Goal: Information Seeking & Learning: Understand process/instructions

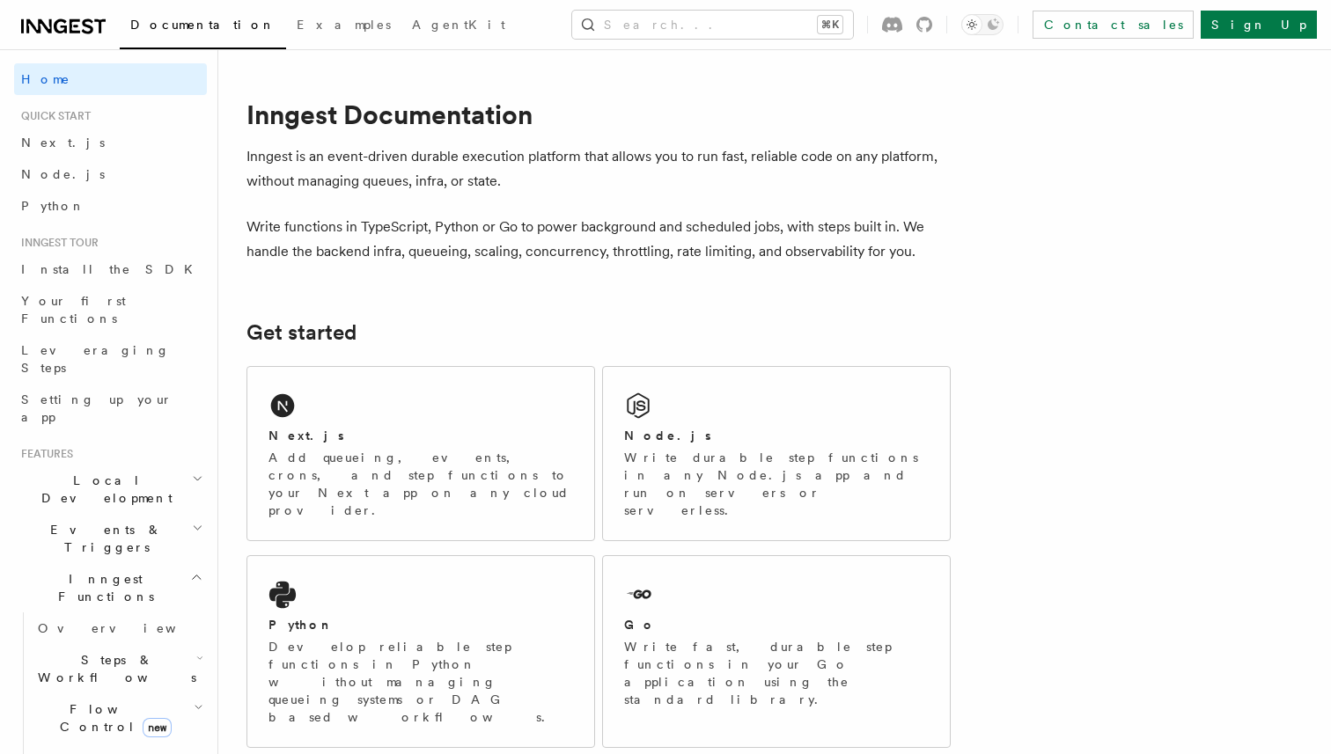
scroll to position [32, 0]
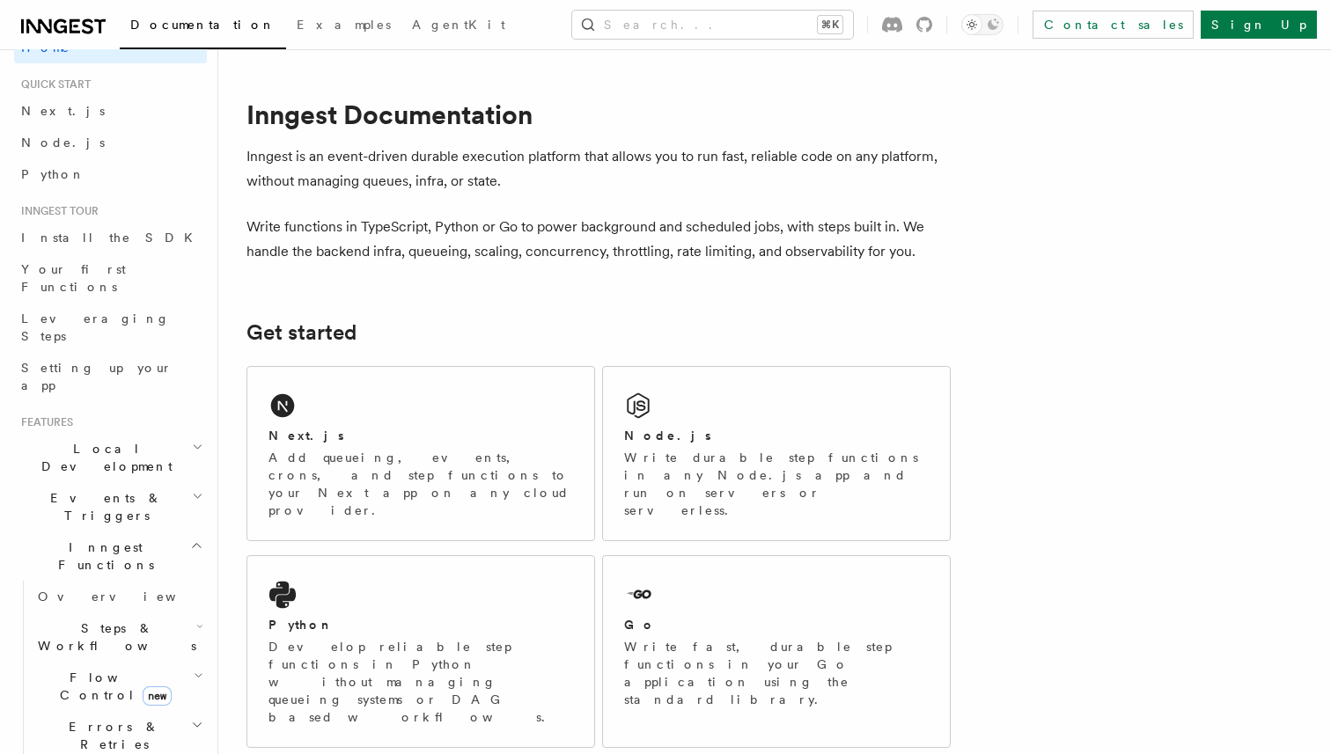
click at [195, 544] on icon "button" at bounding box center [197, 546] width 8 height 4
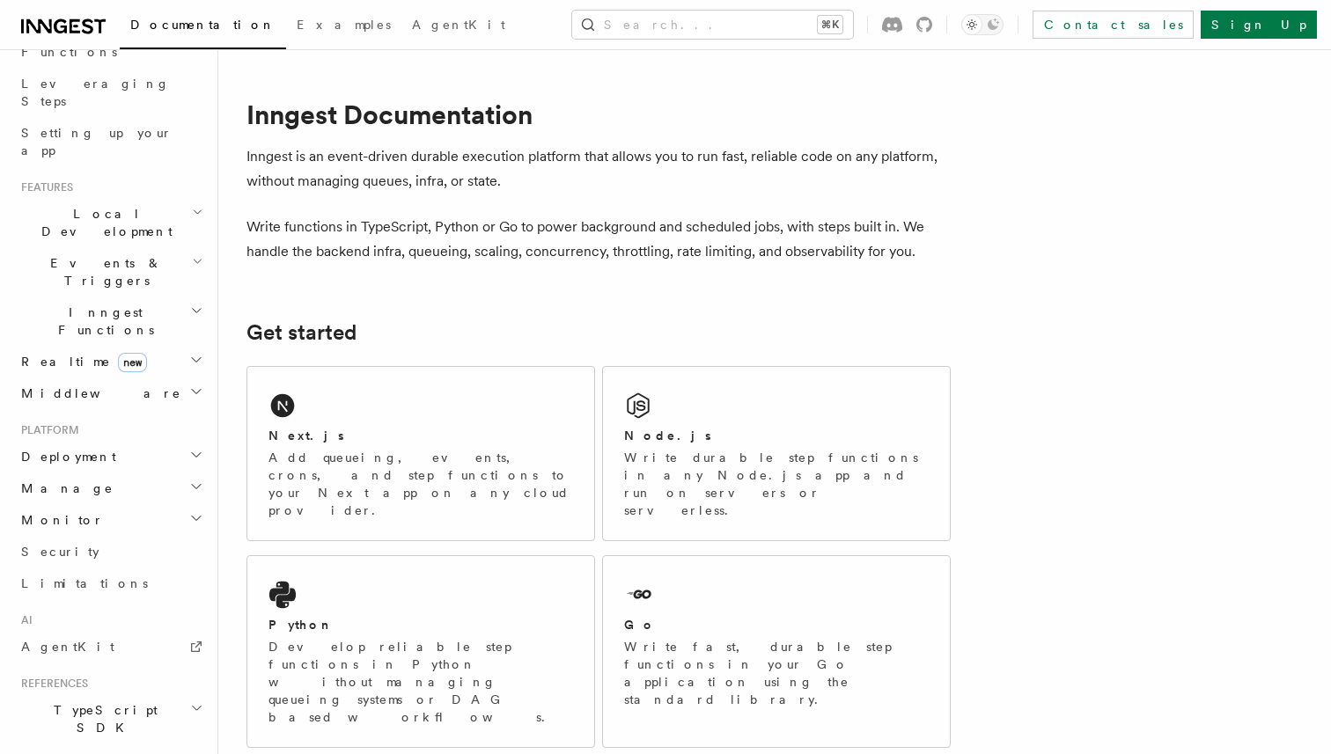
scroll to position [281, 0]
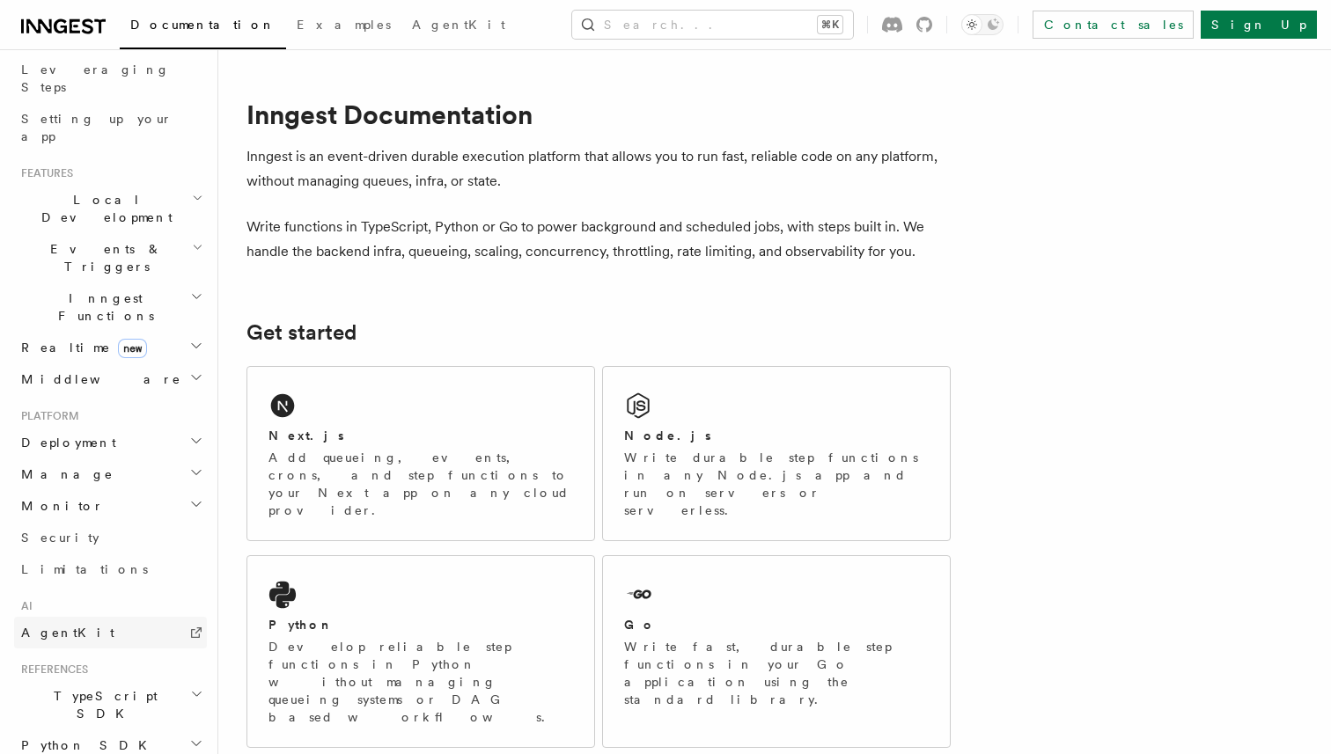
click at [112, 617] on link "AgentKit" at bounding box center [110, 633] width 193 height 32
click at [728, 427] on div "Node.js" at bounding box center [776, 436] width 305 height 18
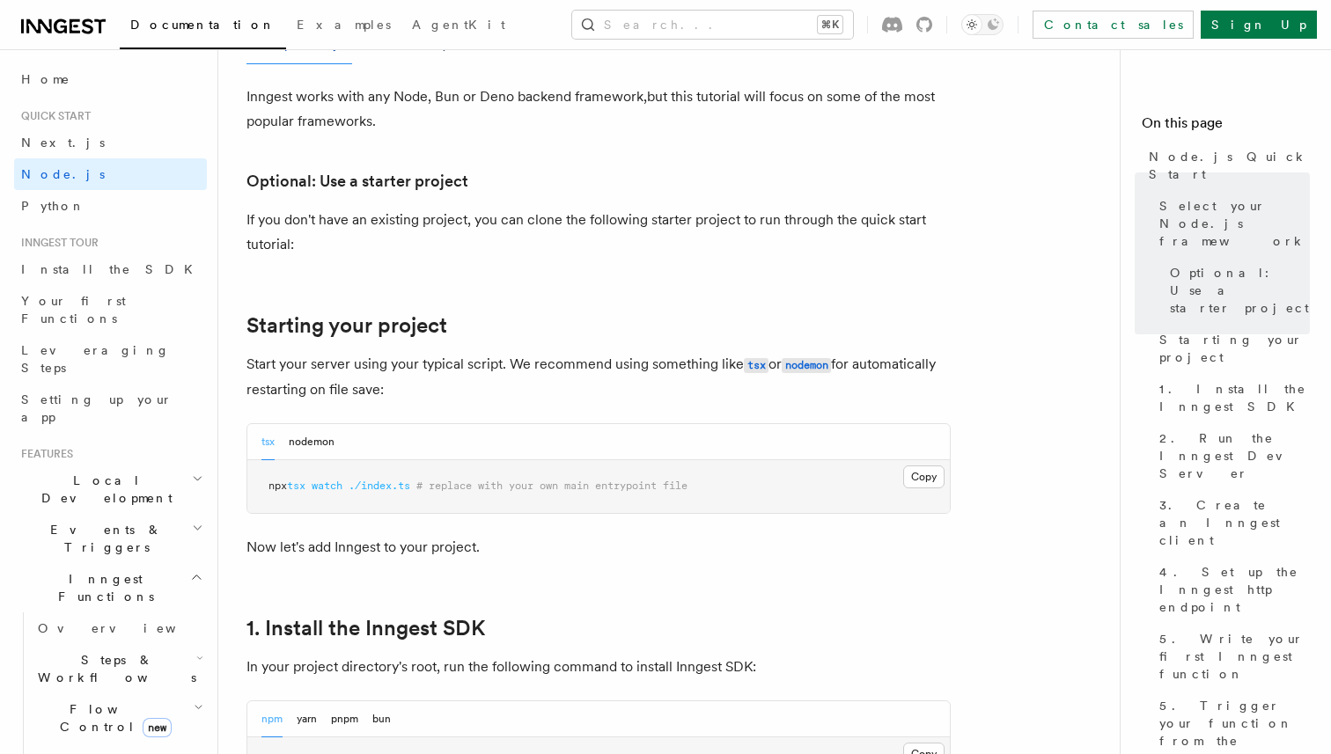
scroll to position [749, 0]
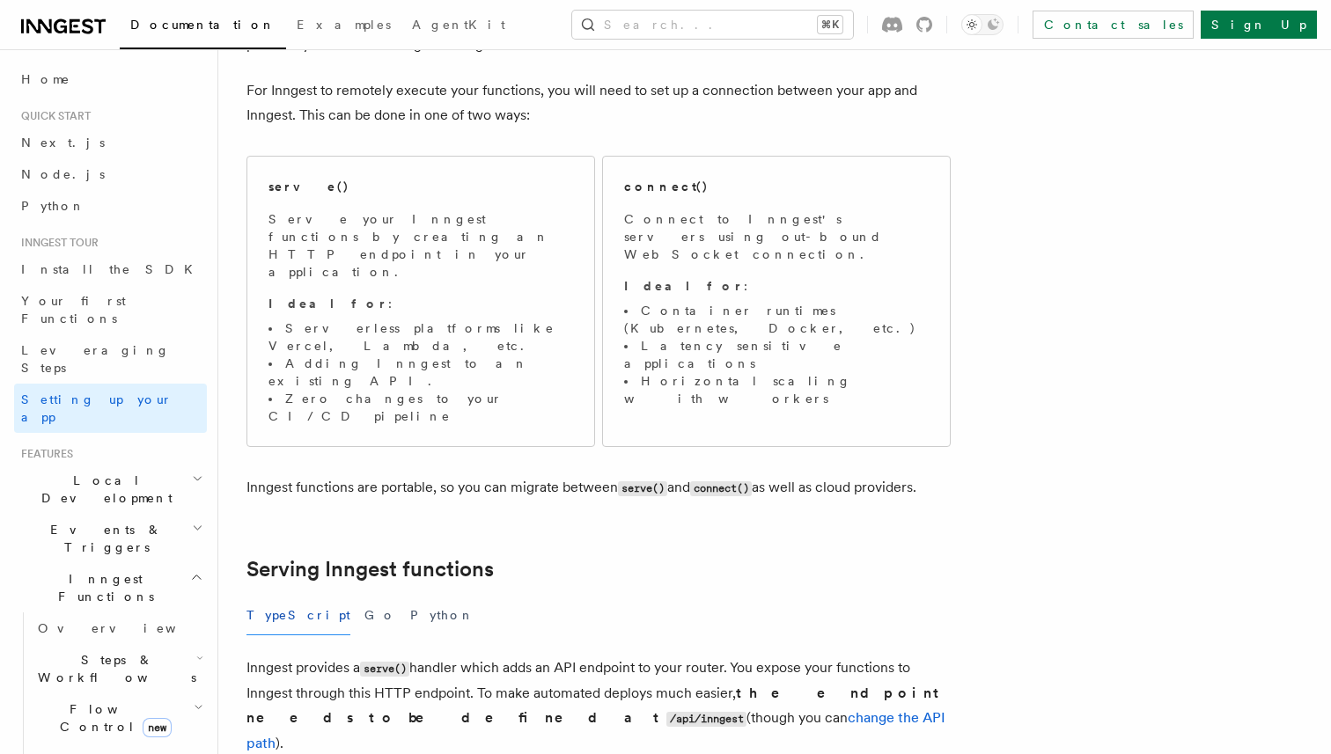
scroll to position [149, 0]
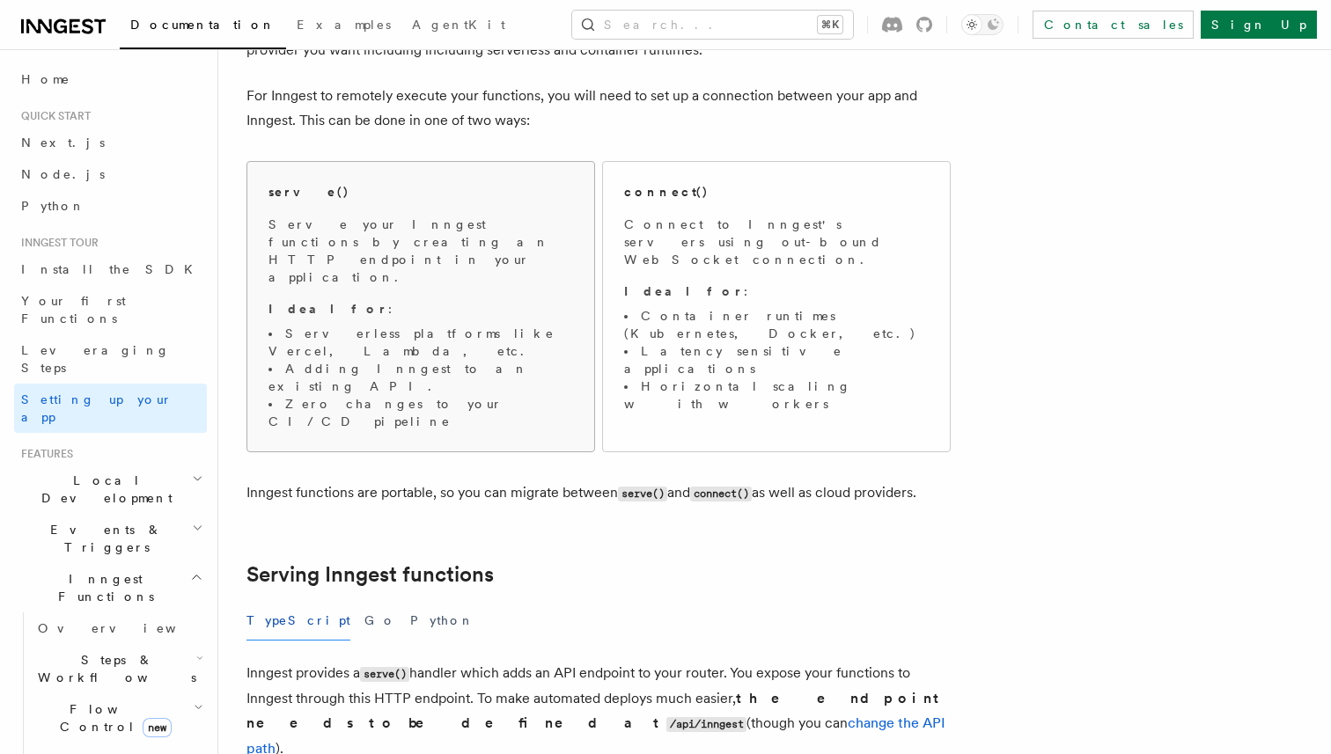
click at [468, 325] on li "Serverless platforms like Vercel, Lambda, etc." at bounding box center [420, 342] width 305 height 35
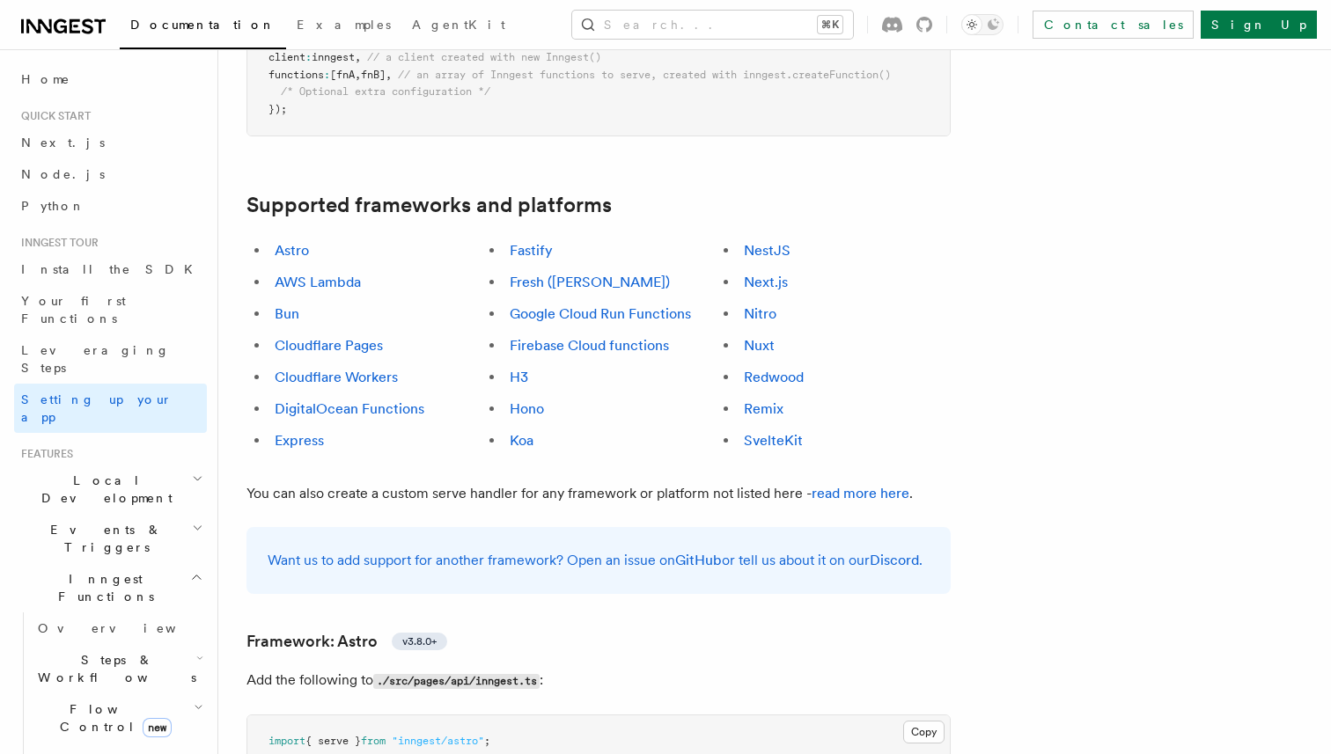
scroll to position [986, 0]
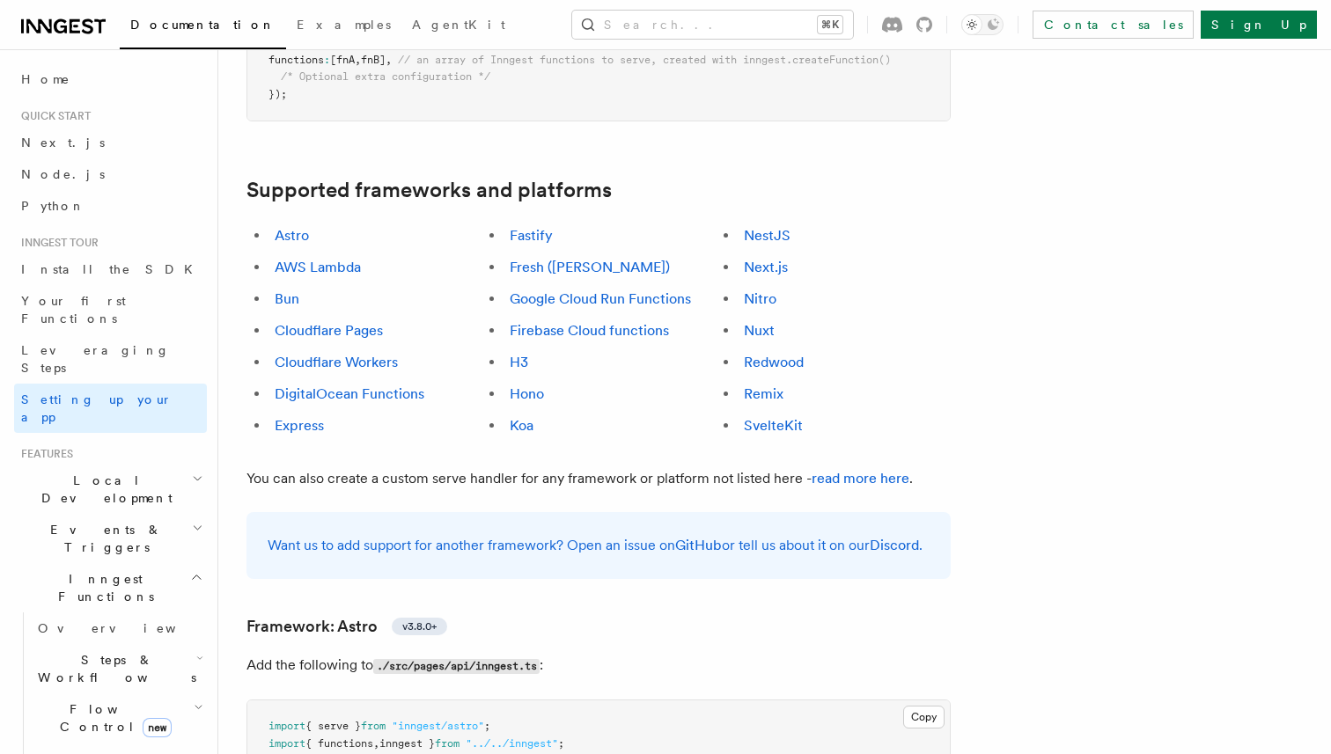
click at [618, 350] on li "H3" at bounding box center [610, 362] width 212 height 25
click at [562, 382] on li "Hono" at bounding box center [610, 394] width 212 height 25
click at [540, 382] on li "Hono" at bounding box center [610, 394] width 212 height 25
click at [531, 386] on link "Hono" at bounding box center [527, 394] width 34 height 17
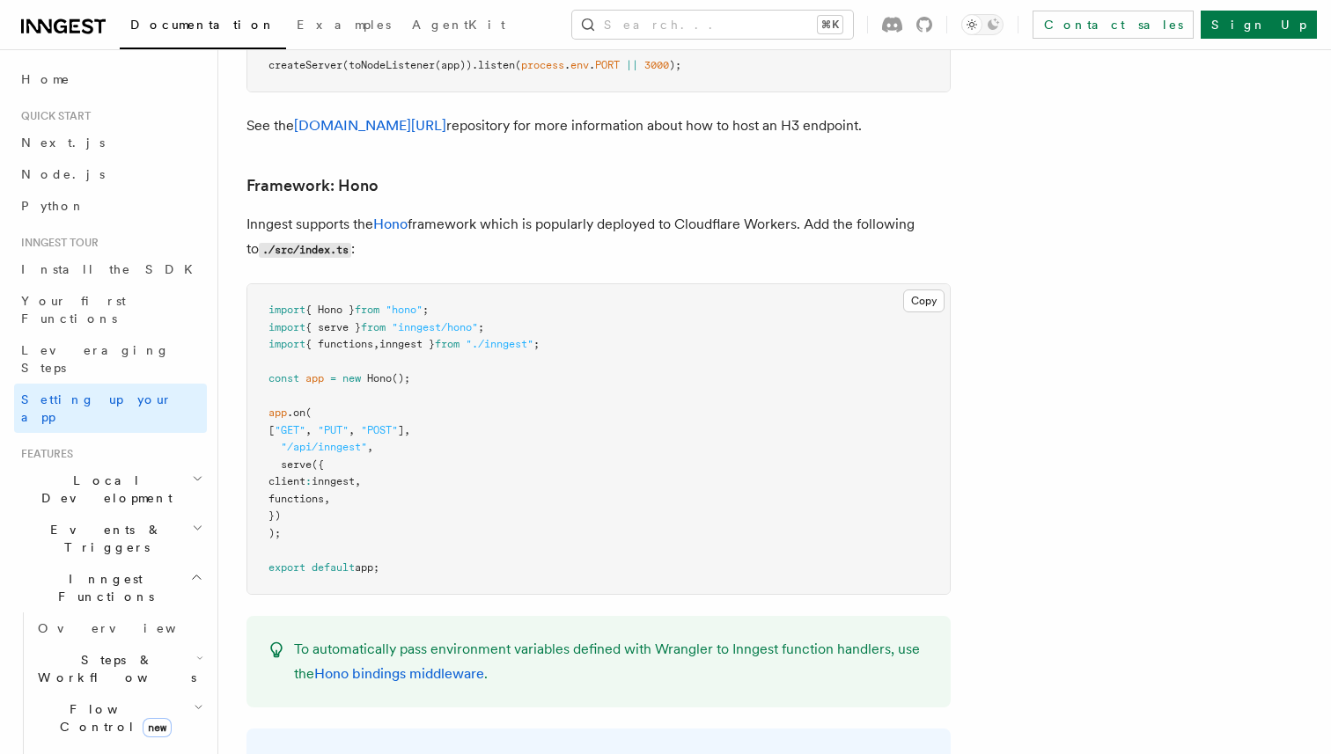
scroll to position [8570, 0]
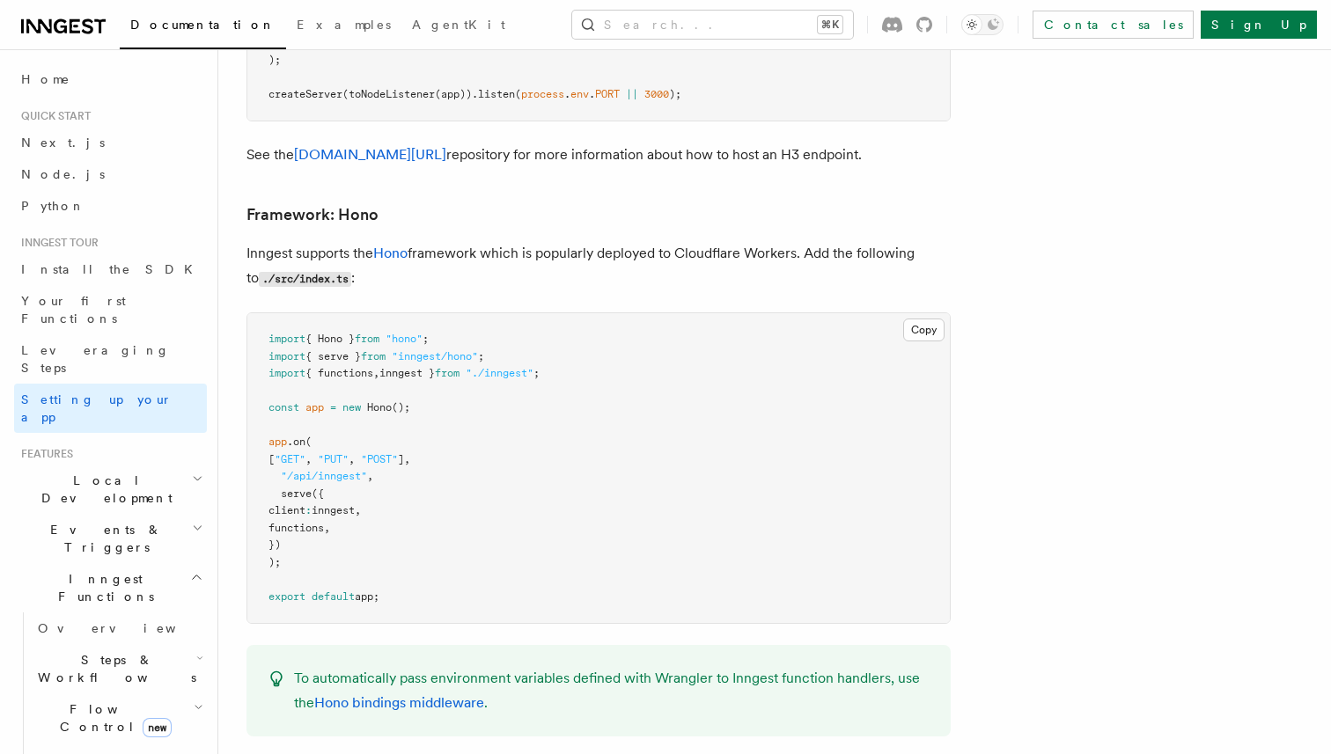
scroll to position [8295, 0]
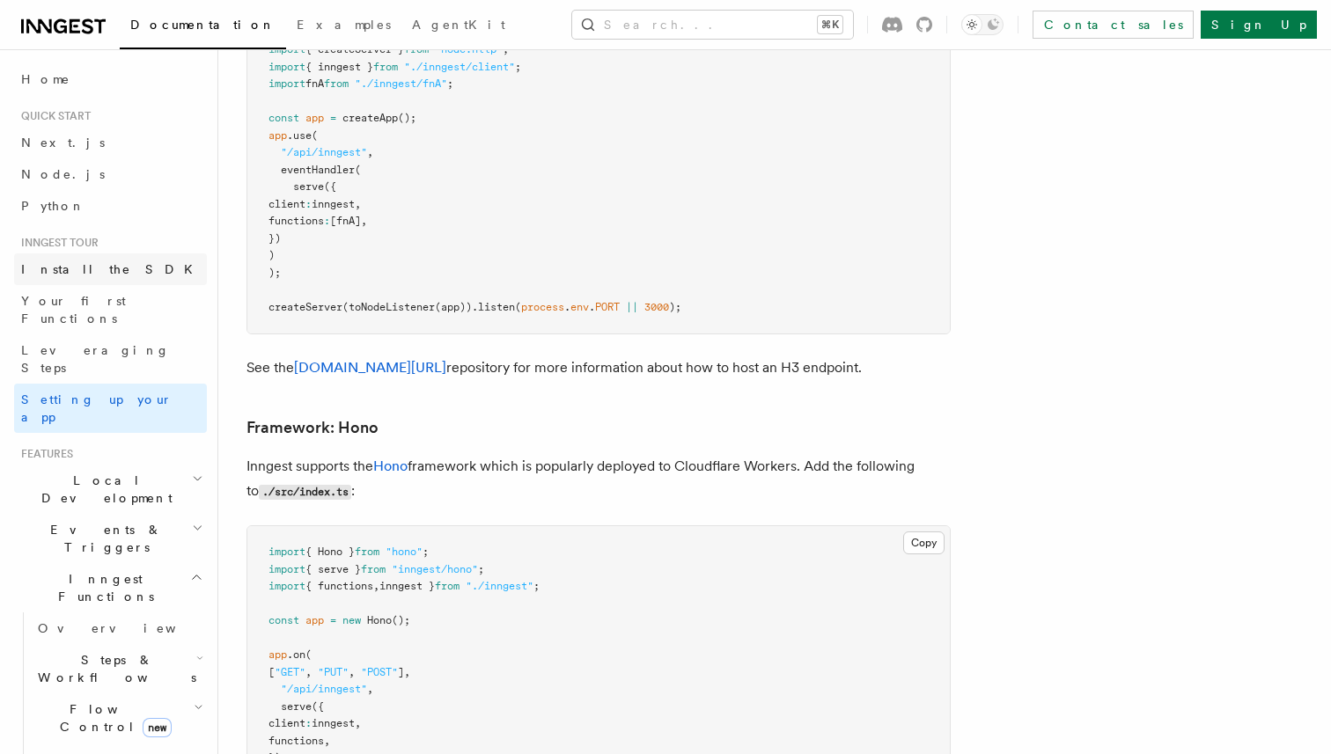
click at [109, 276] on link "Install the SDK" at bounding box center [110, 270] width 193 height 32
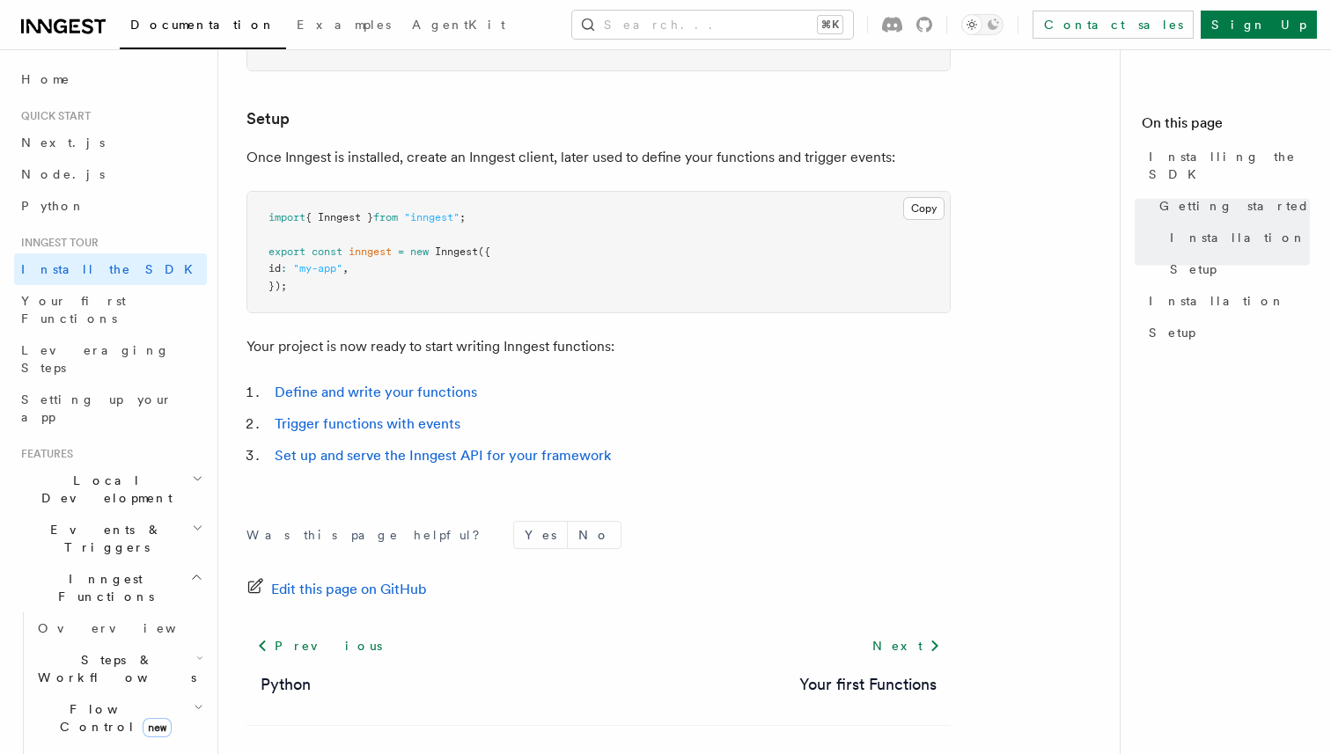
scroll to position [709, 0]
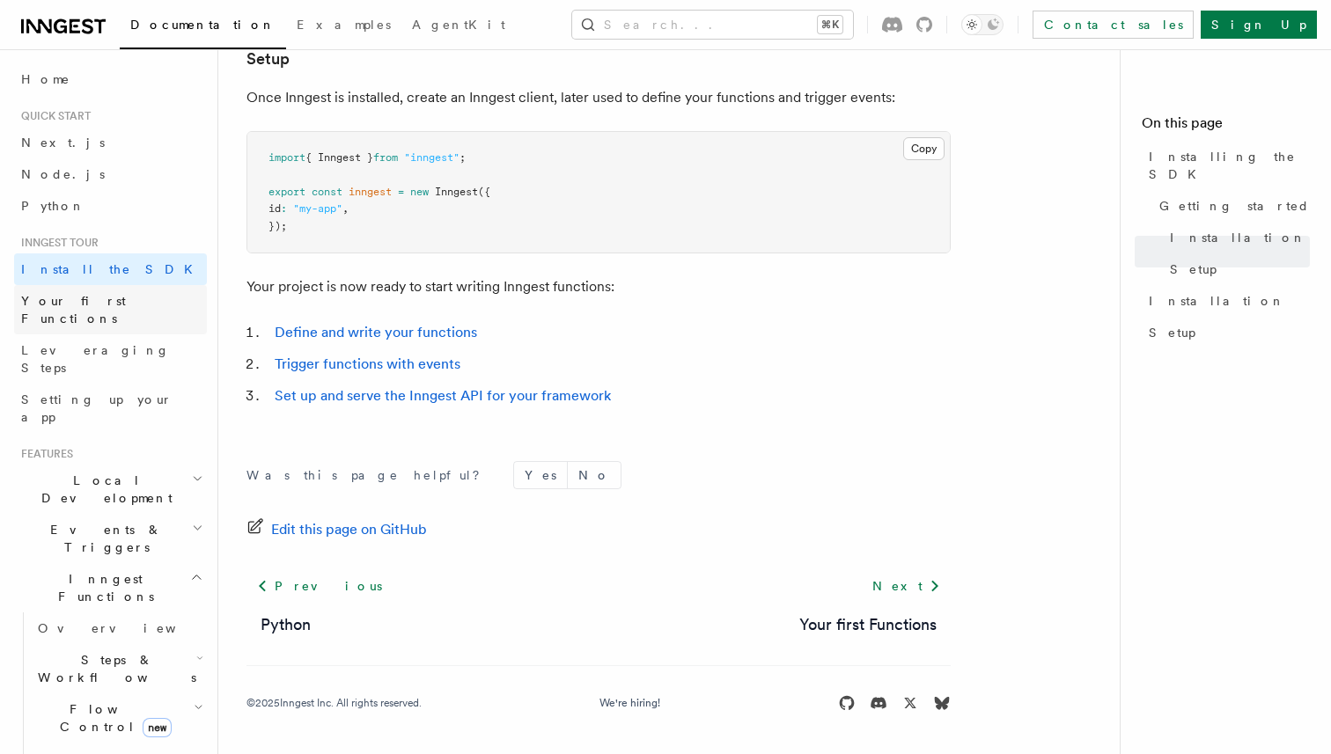
click at [125, 299] on span "Your first Functions" at bounding box center [73, 310] width 105 height 32
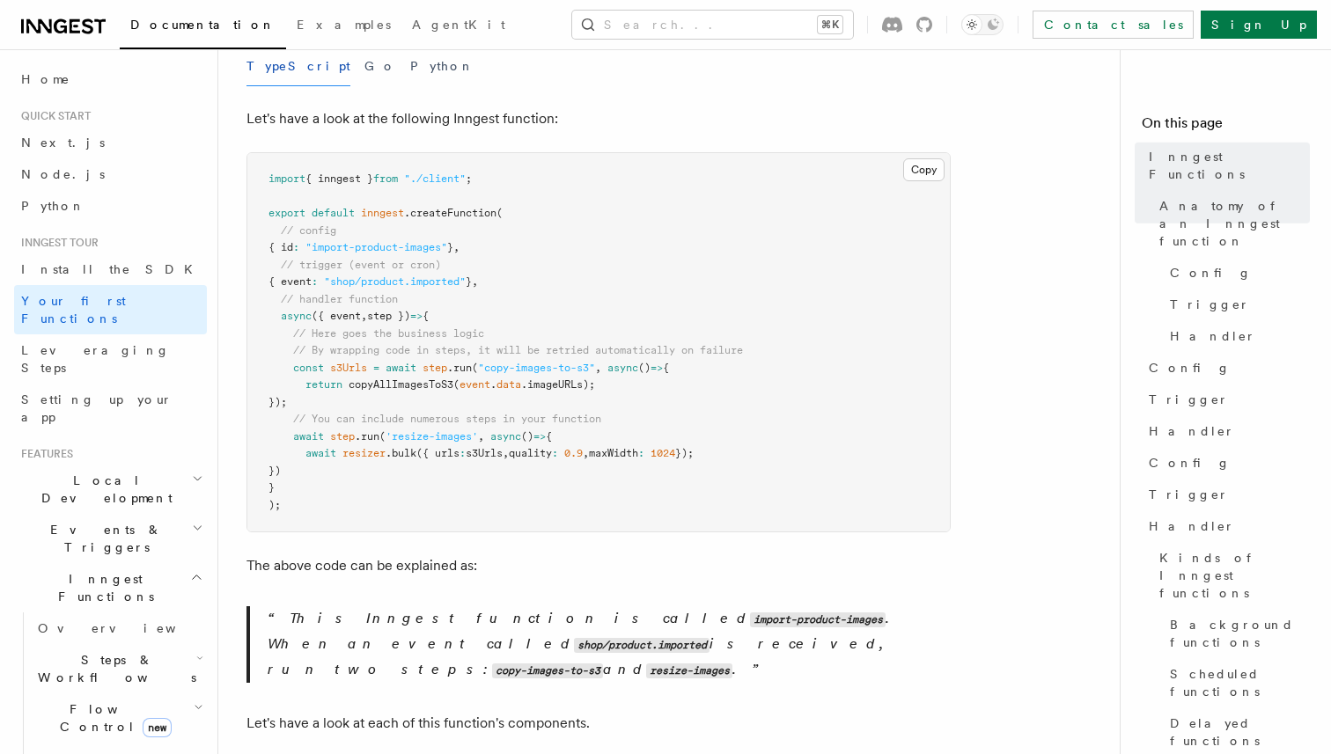
scroll to position [855, 0]
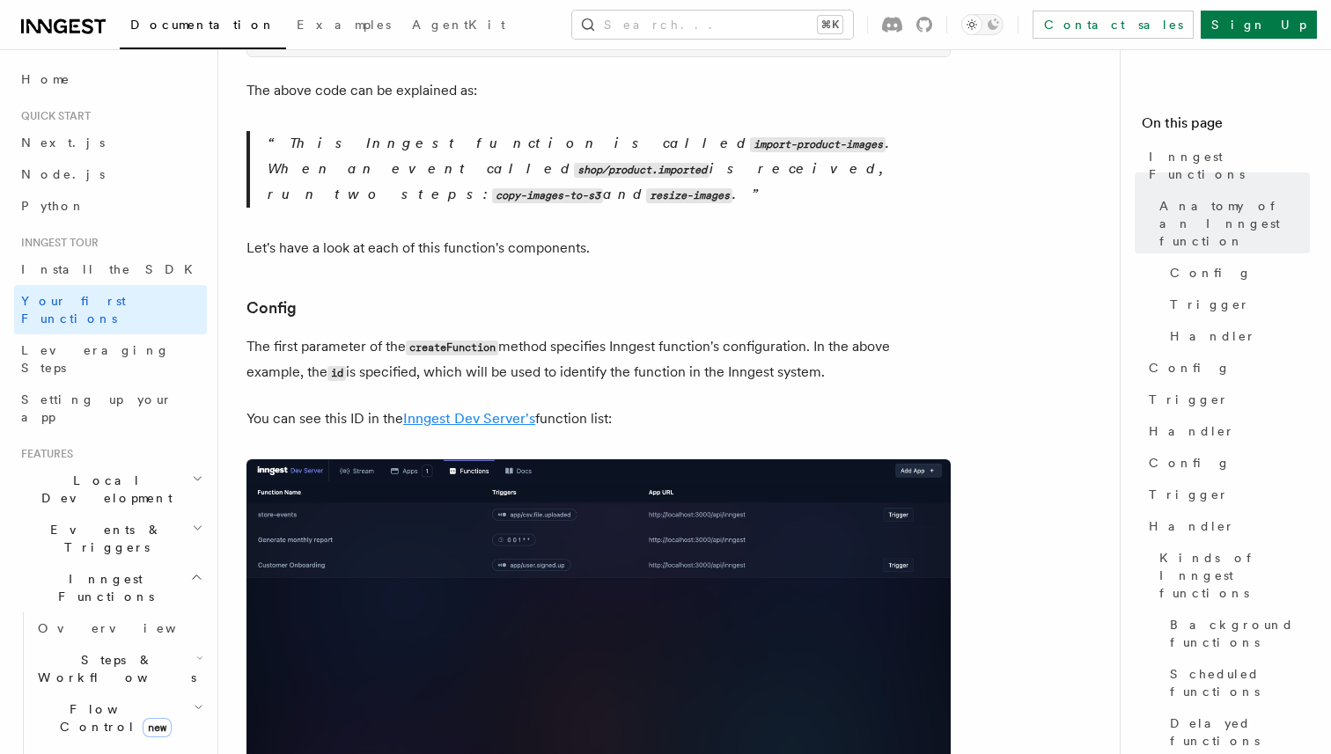
click at [429, 410] on link "Inngest Dev Server's" at bounding box center [469, 418] width 132 height 17
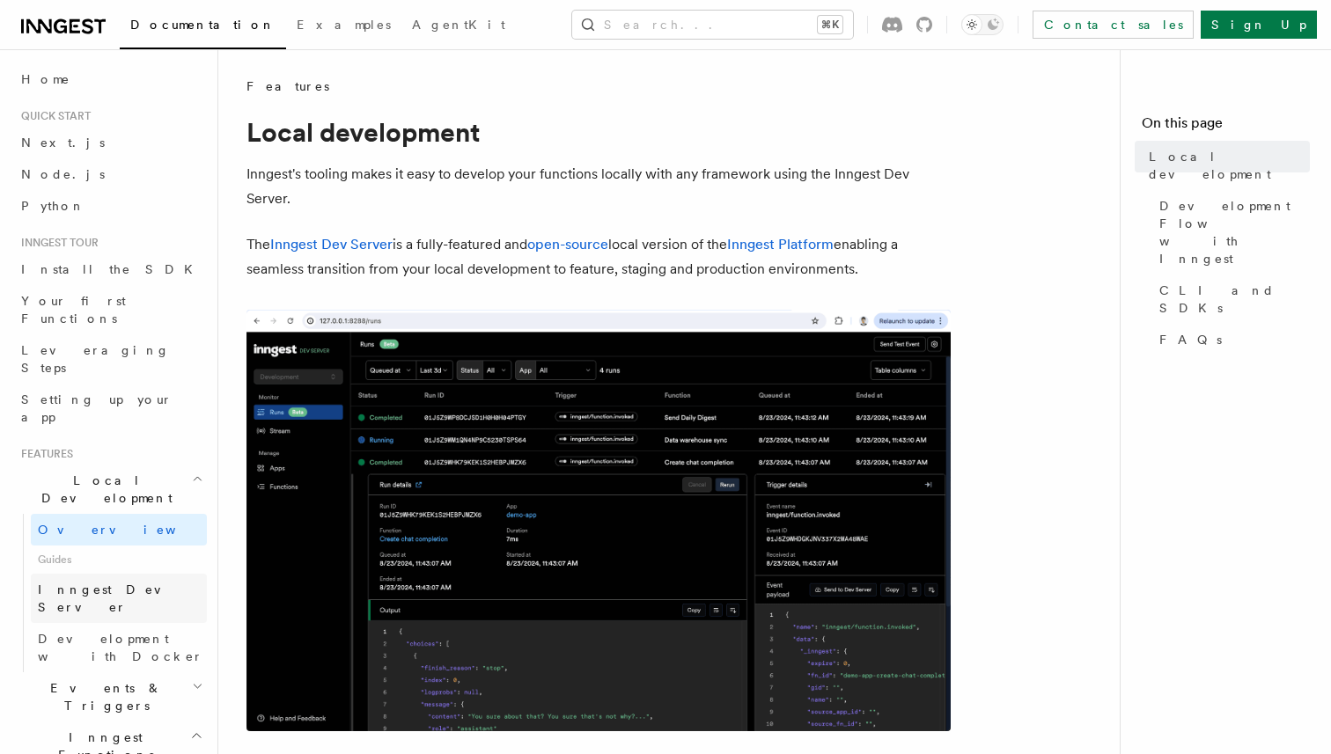
click at [114, 583] on span "Inngest Dev Server" at bounding box center [113, 599] width 151 height 32
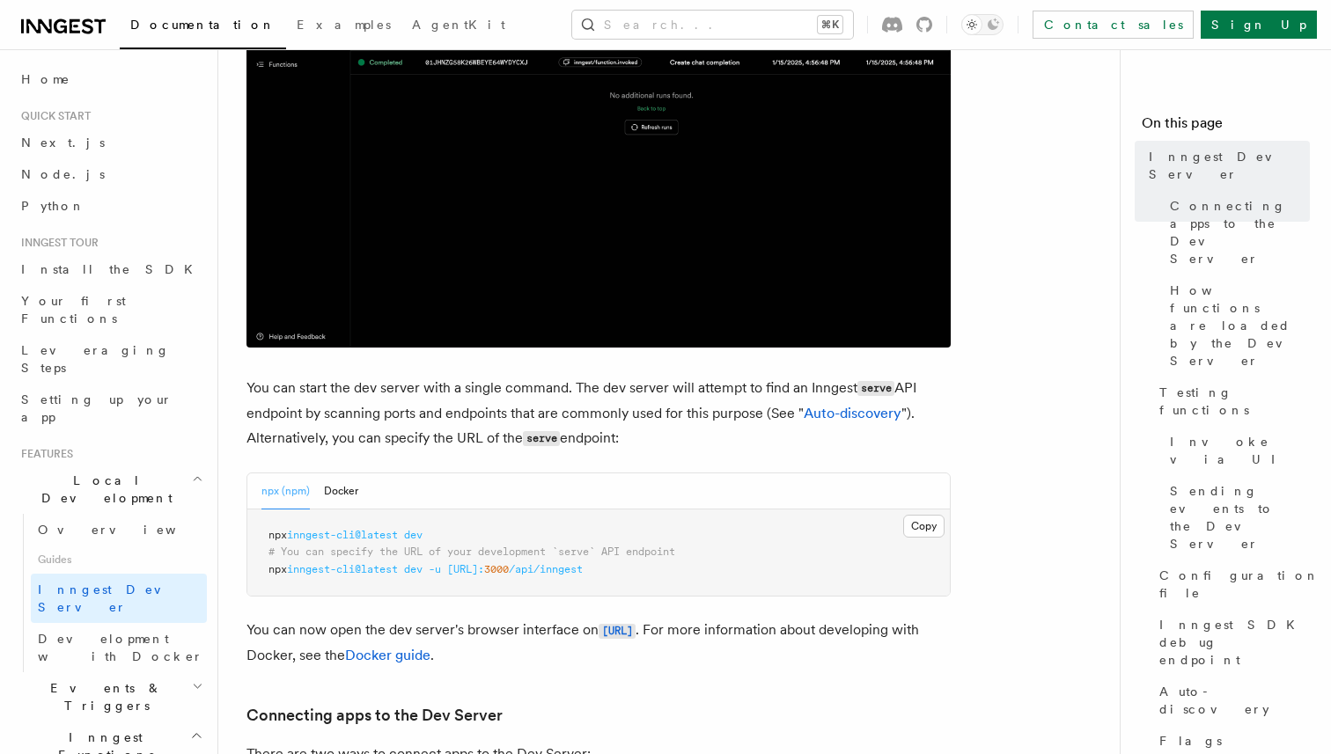
scroll to position [452, 0]
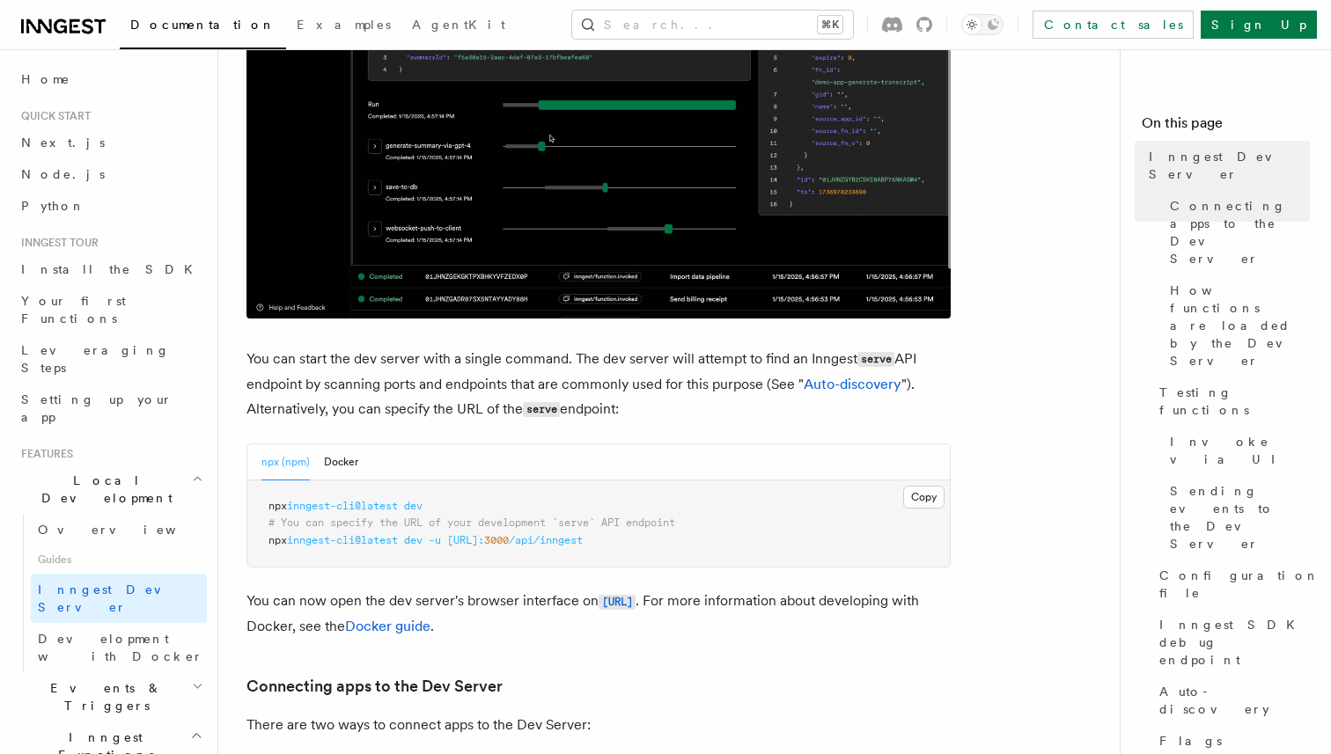
click at [679, 541] on pre "npx inngest-cli@latest dev # You can specify the URL of your development `serve…" at bounding box center [598, 524] width 702 height 87
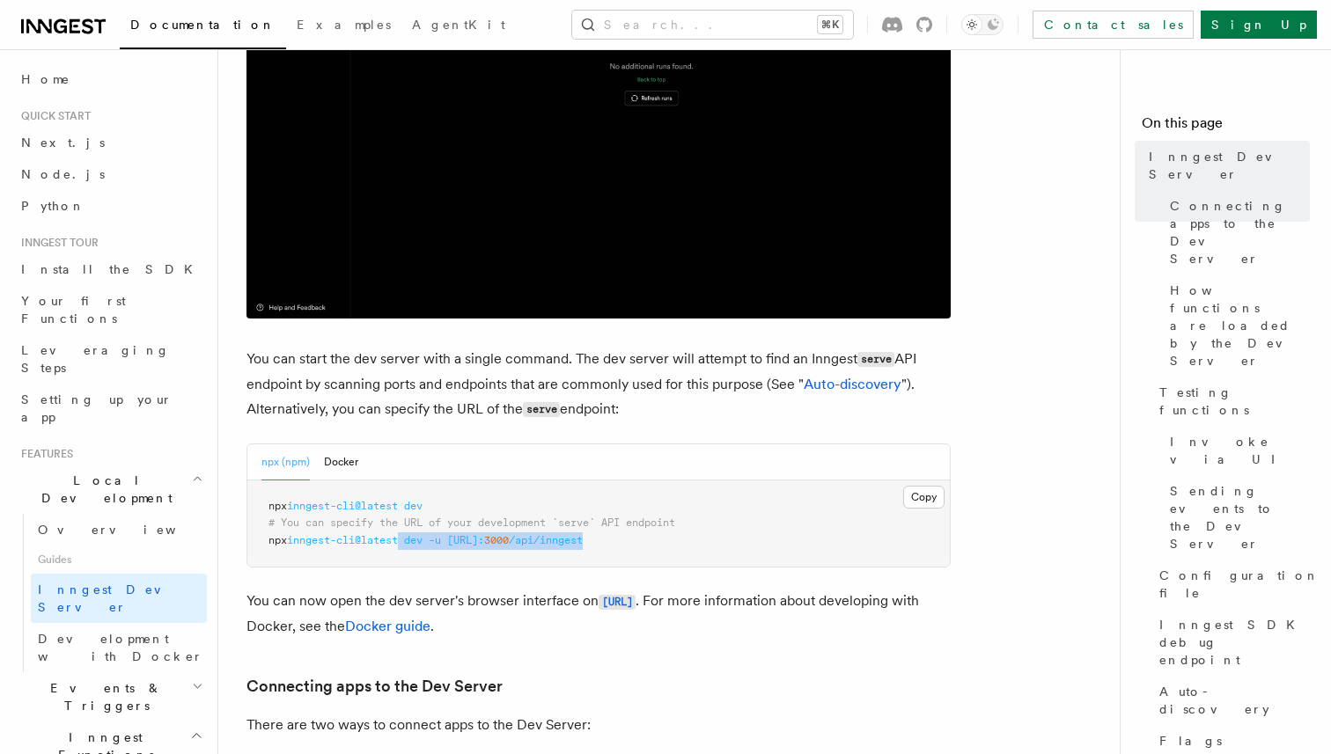
drag, startPoint x: 689, startPoint y: 544, endPoint x: 410, endPoint y: 543, distance: 279.0
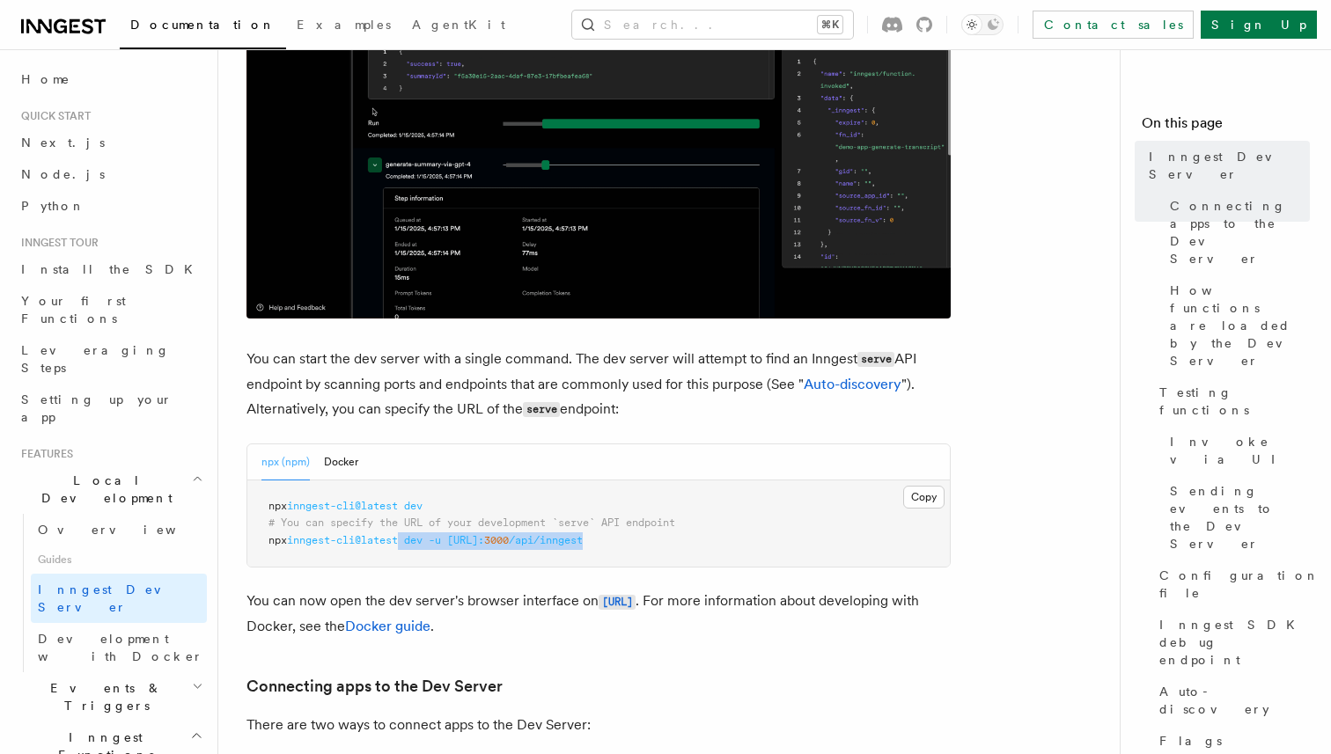
click at [410, 543] on pre "npx inngest-cli@latest dev # You can specify the URL of your development `serve…" at bounding box center [598, 524] width 702 height 87
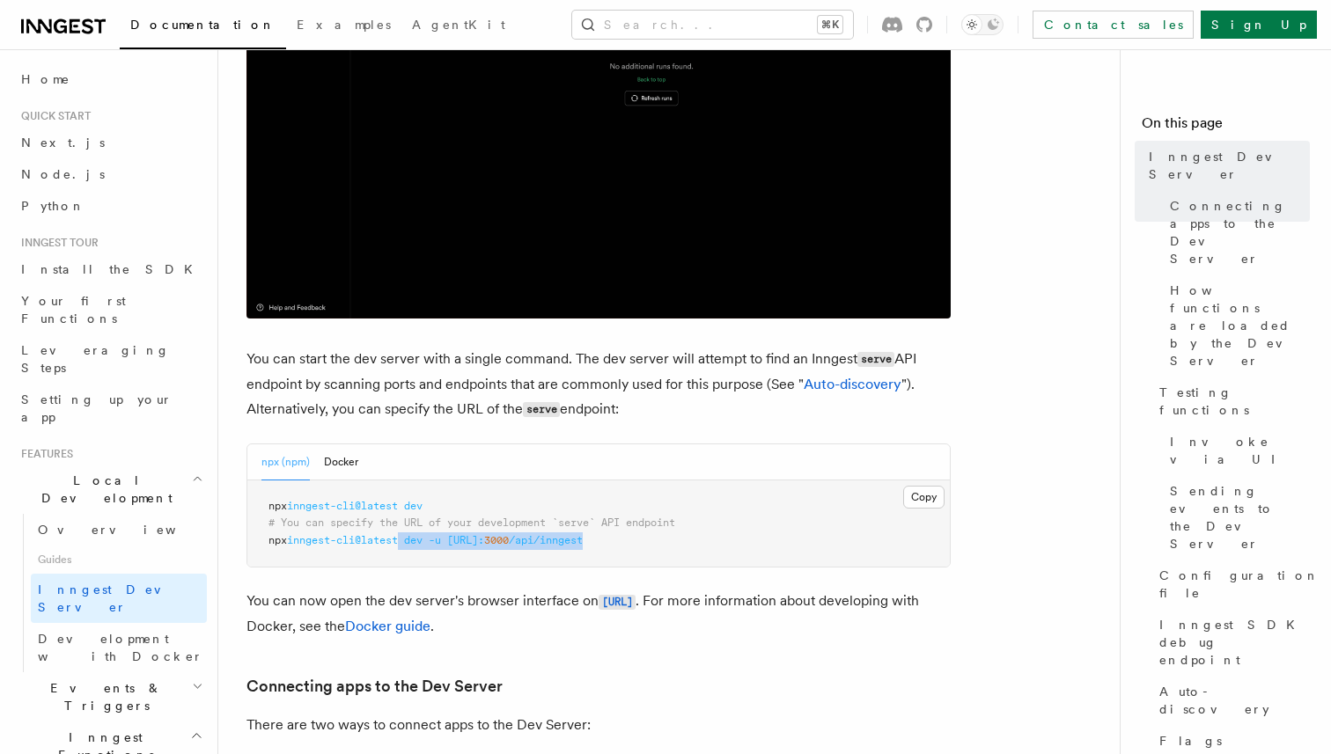
copy span "dev -u http://localhost: 3000 /api/inngest"
click at [689, 540] on pre "npx inngest-cli@latest dev # You can specify the URL of your development `serve…" at bounding box center [598, 524] width 702 height 87
drag, startPoint x: 689, startPoint y: 543, endPoint x: 292, endPoint y: 541, distance: 397.0
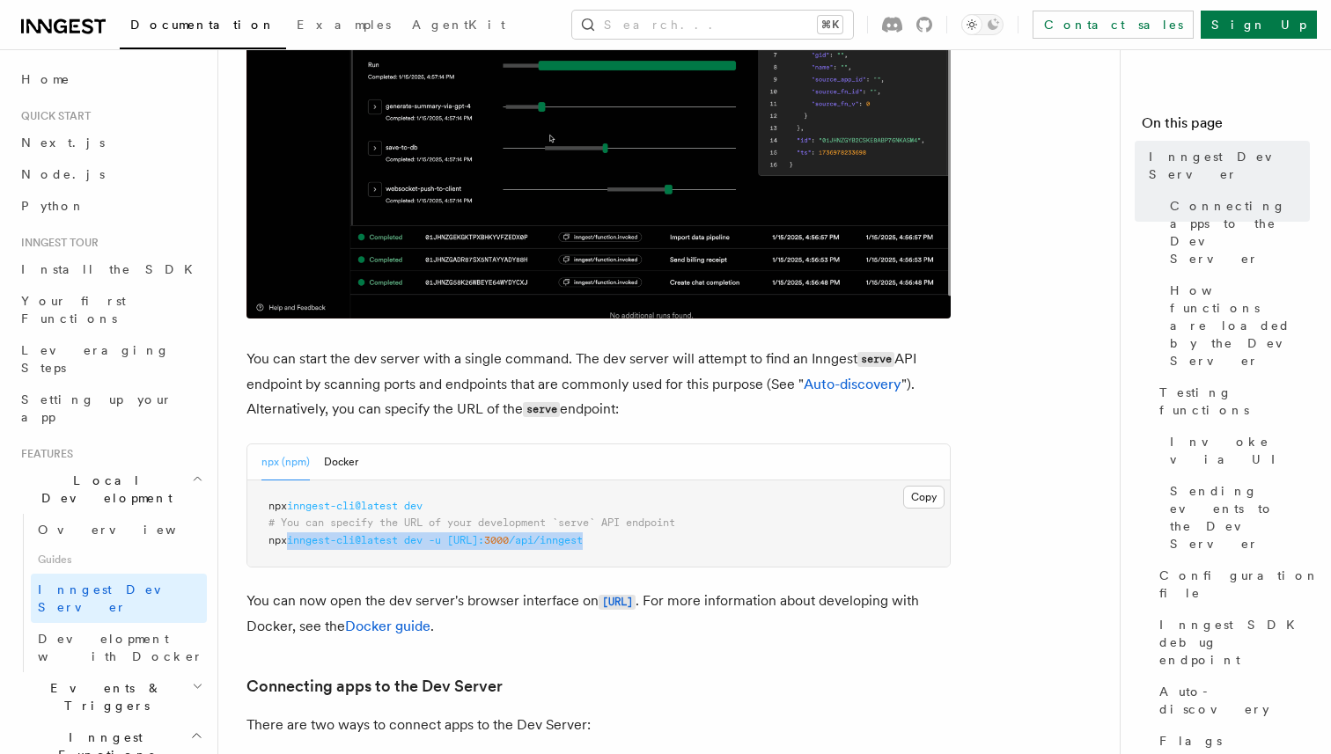
click at [292, 541] on pre "npx inngest-cli@latest dev # You can specify the URL of your development `serve…" at bounding box center [598, 524] width 702 height 87
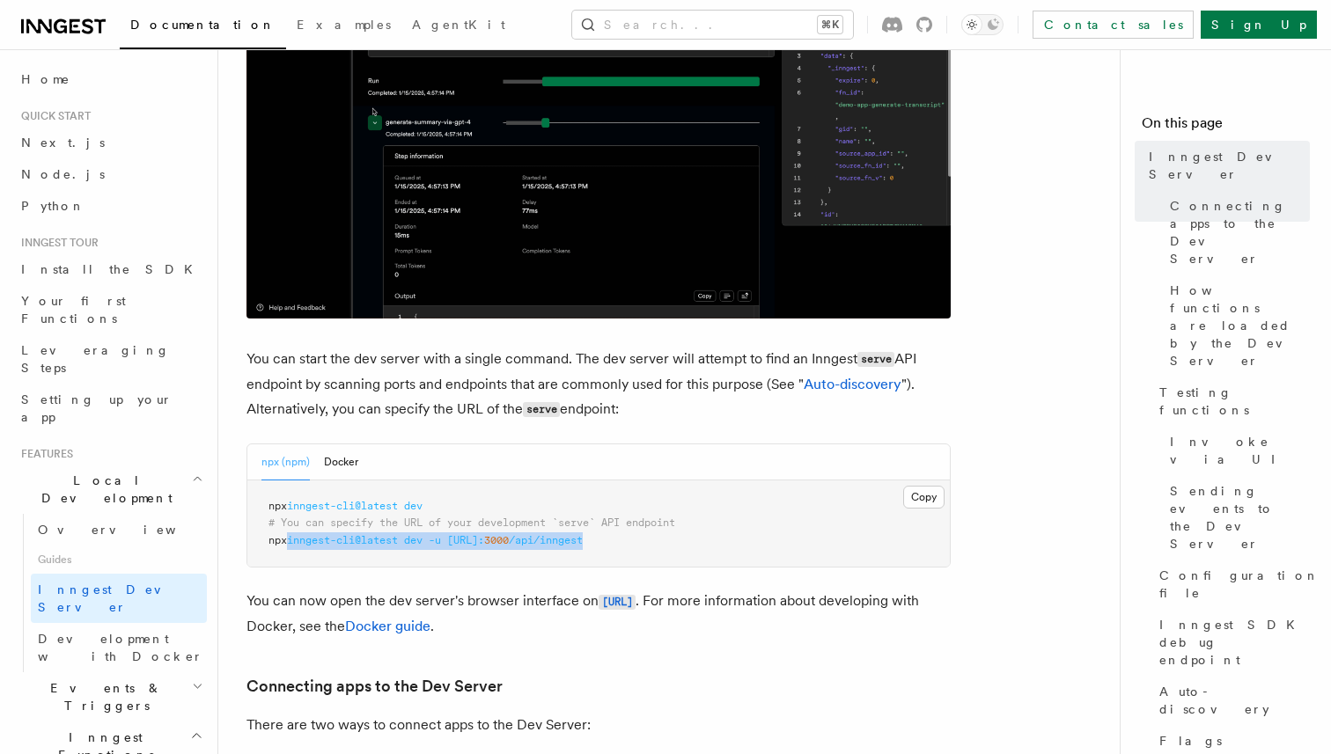
copy span "inngest-cli@latest dev -u http://localhost: 3000 /api/inngest"
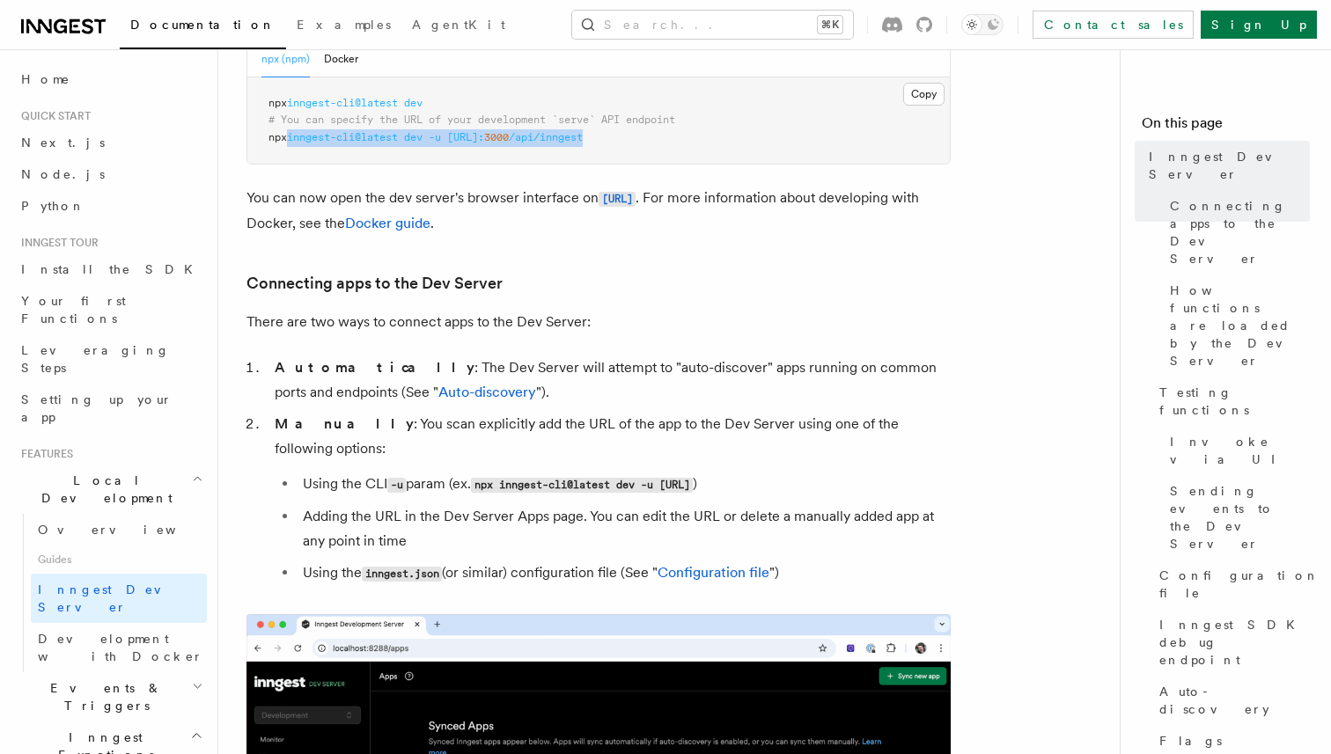
scroll to position [872, 0]
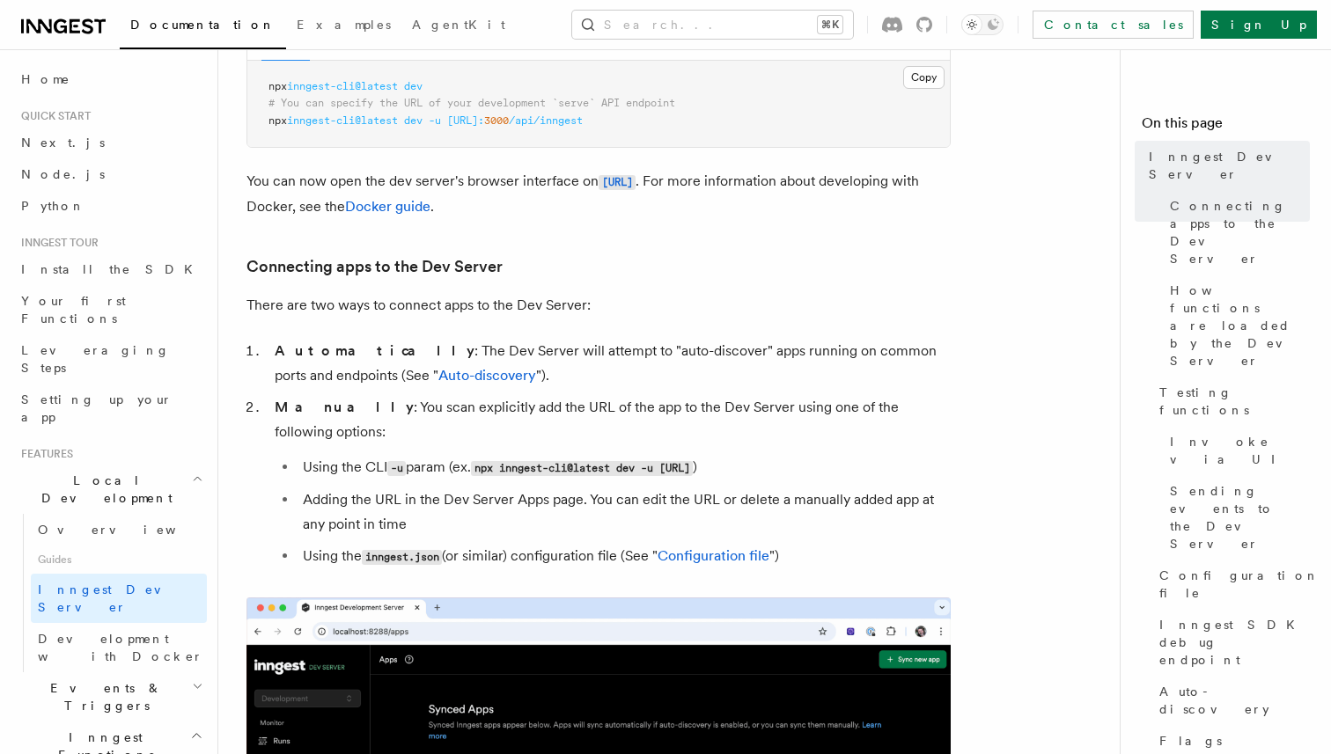
click at [1055, 26] on div "Contact sales Sign Up" at bounding box center [1092, 25] width 450 height 28
click at [932, 26] on icon at bounding box center [924, 25] width 16 height 16
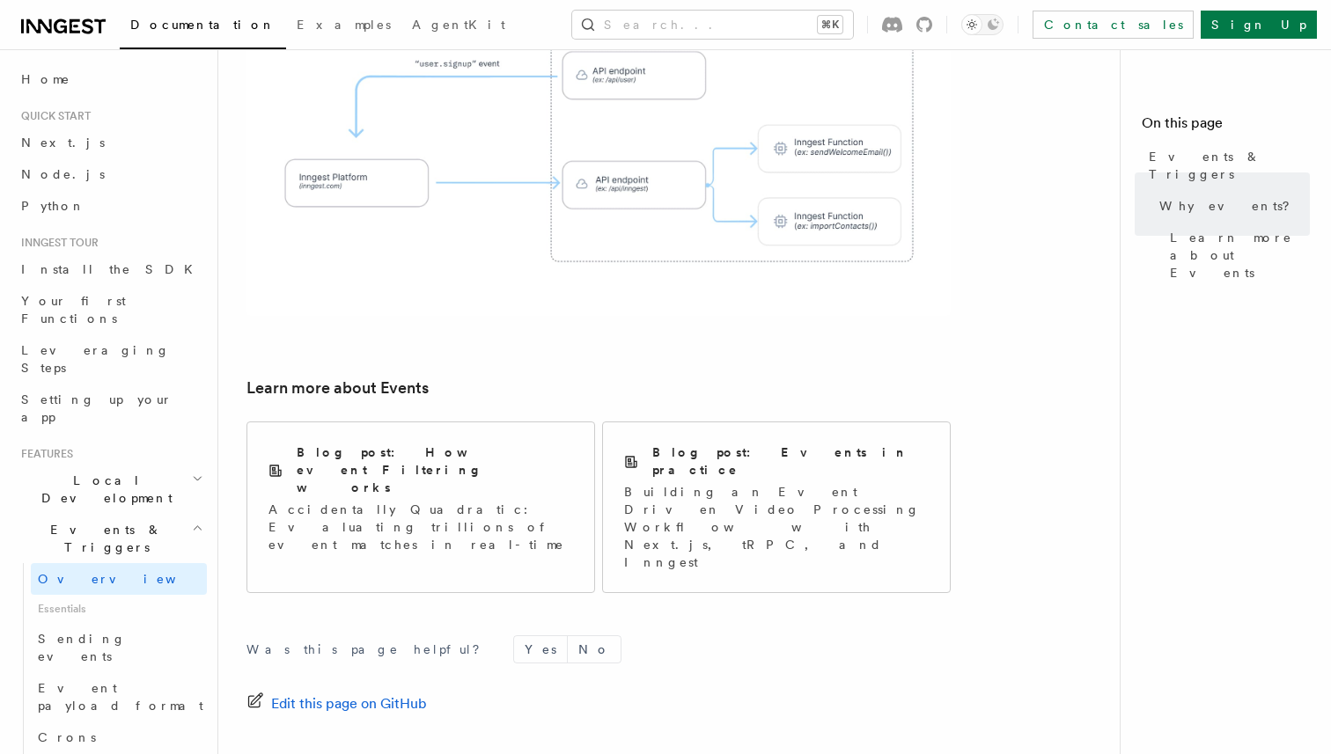
scroll to position [1159, 0]
